Goal: Find specific page/section: Find specific page/section

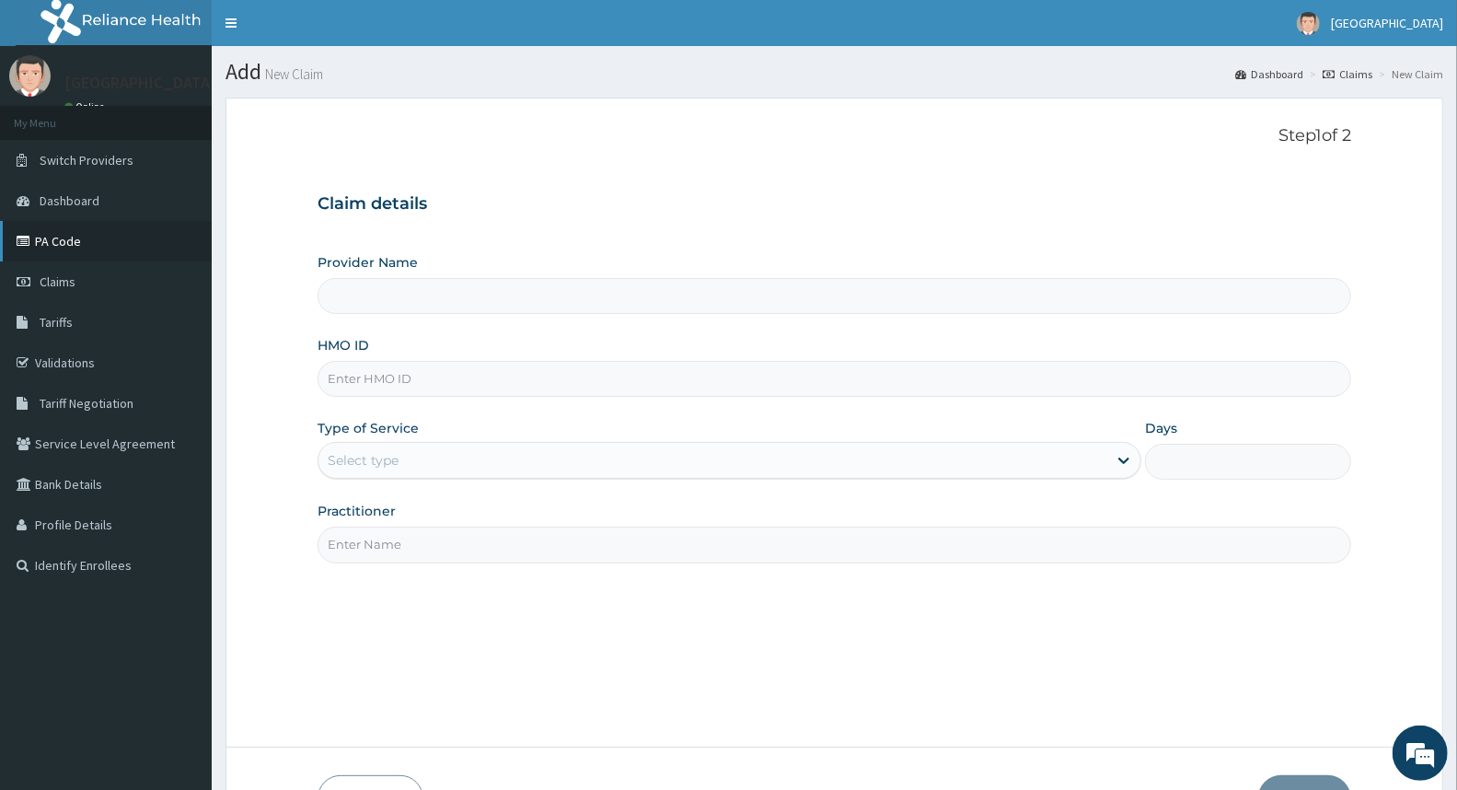
click at [38, 237] on link "PA Code" at bounding box center [106, 241] width 212 height 40
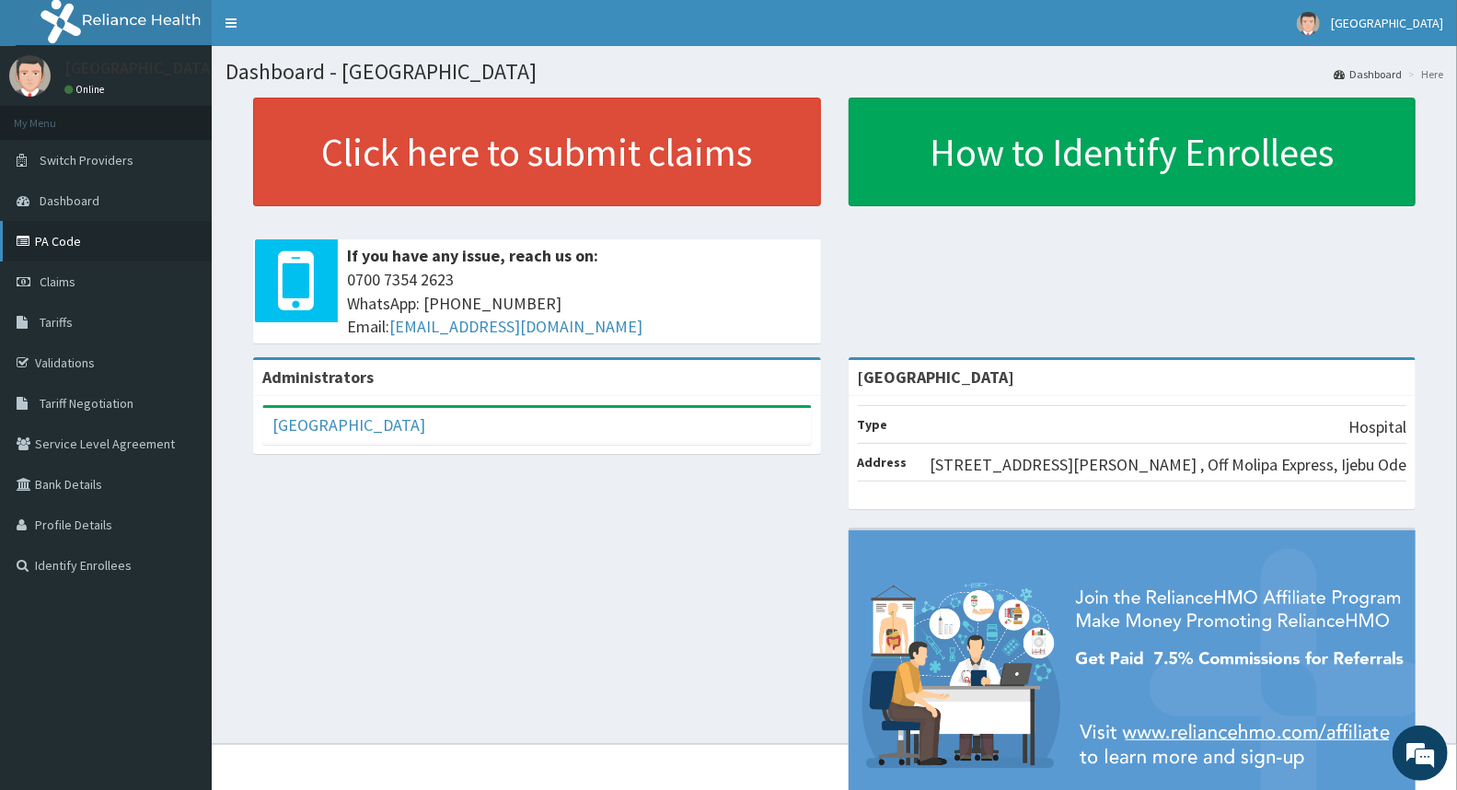
click at [46, 245] on link "PA Code" at bounding box center [106, 241] width 212 height 40
